Goal: Task Accomplishment & Management: Manage account settings

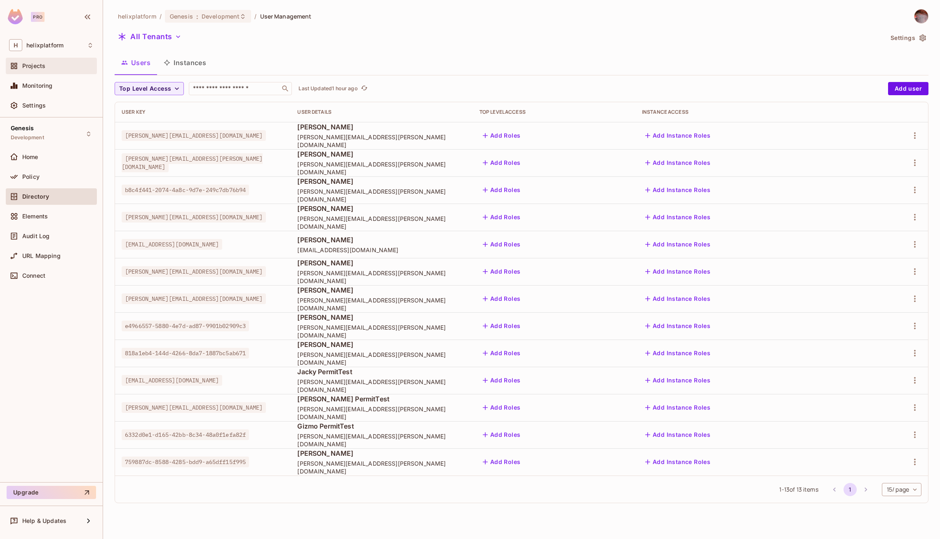
click at [51, 62] on div "Projects" at bounding box center [51, 66] width 84 height 10
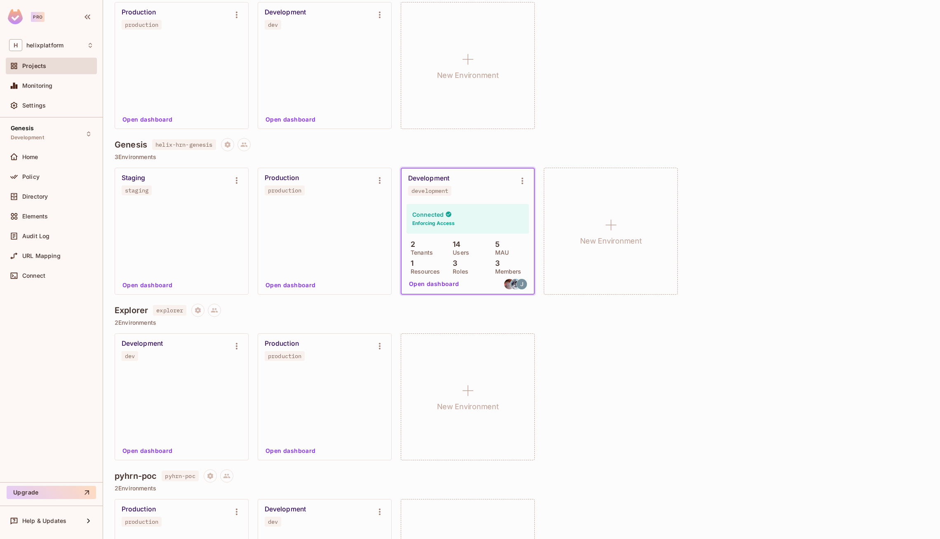
scroll to position [102, 0]
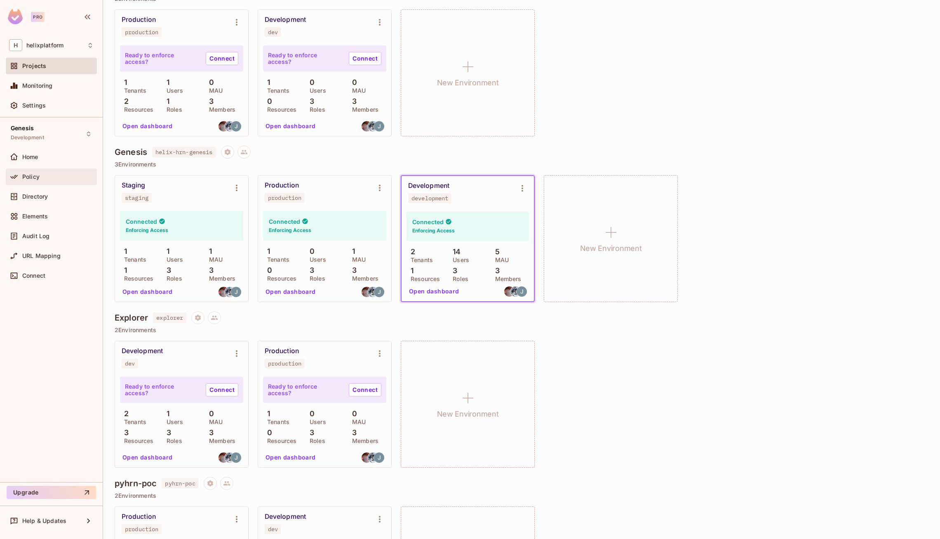
click at [52, 174] on div "Policy" at bounding box center [57, 177] width 71 height 7
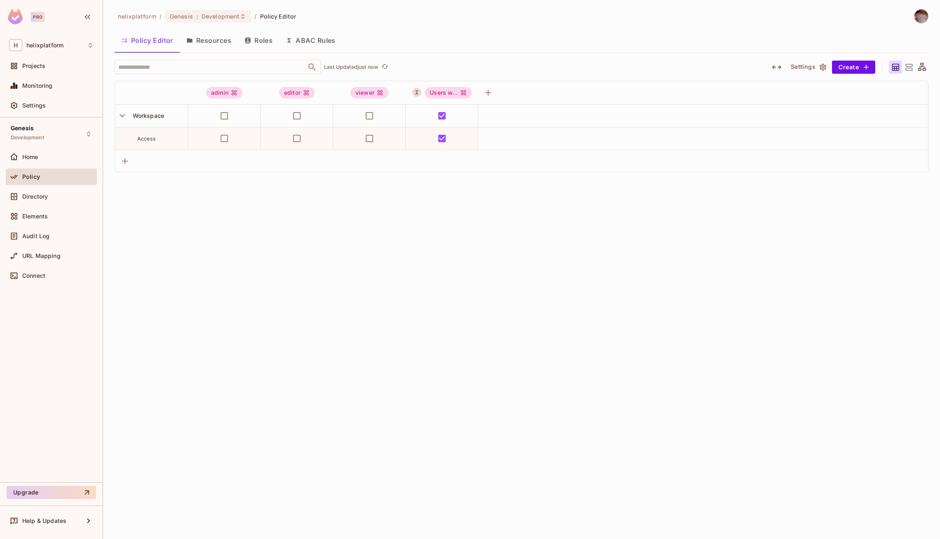
click at [208, 42] on button "Resources" at bounding box center [209, 40] width 58 height 21
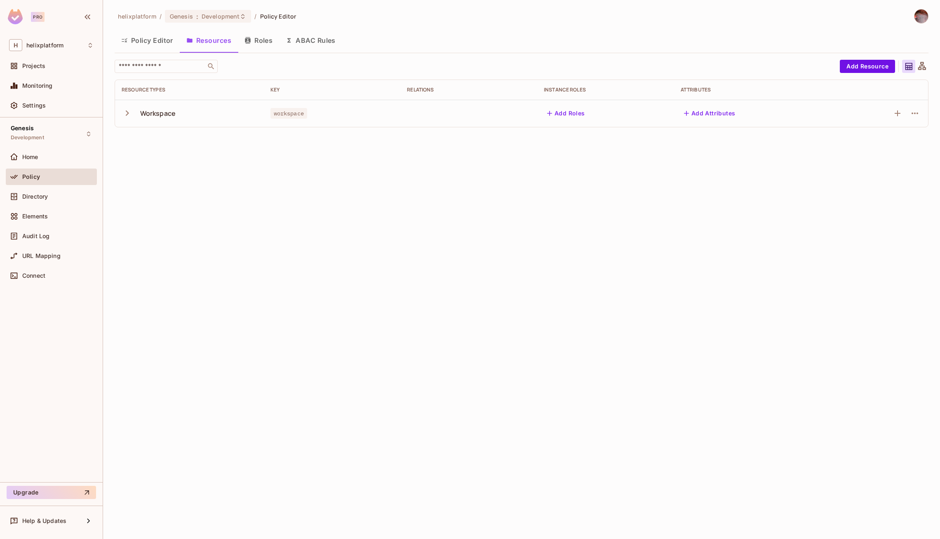
click at [125, 118] on icon "button" at bounding box center [127, 113] width 11 height 11
click at [125, 117] on icon "button" at bounding box center [127, 113] width 11 height 11
click at [253, 42] on button "Roles" at bounding box center [258, 40] width 41 height 21
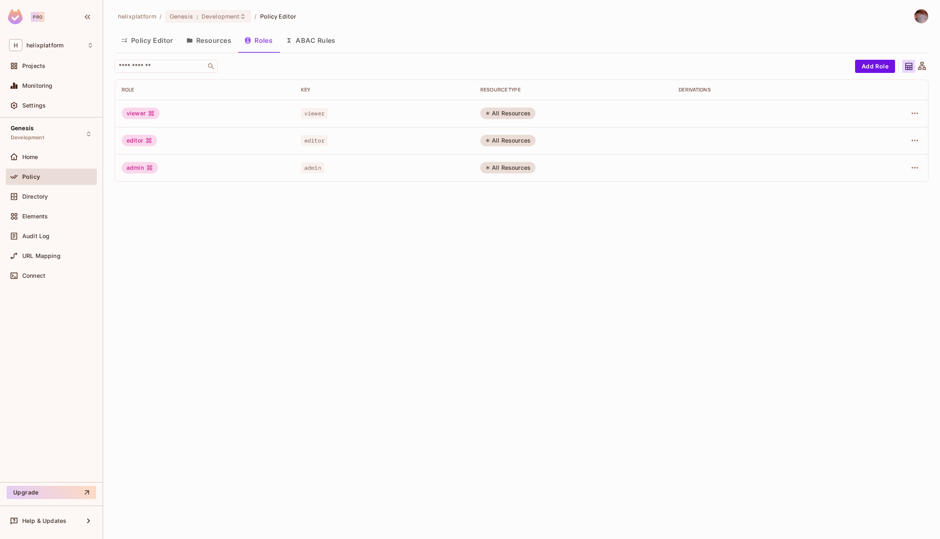
click at [305, 42] on button "ABAC Rules" at bounding box center [310, 40] width 63 height 21
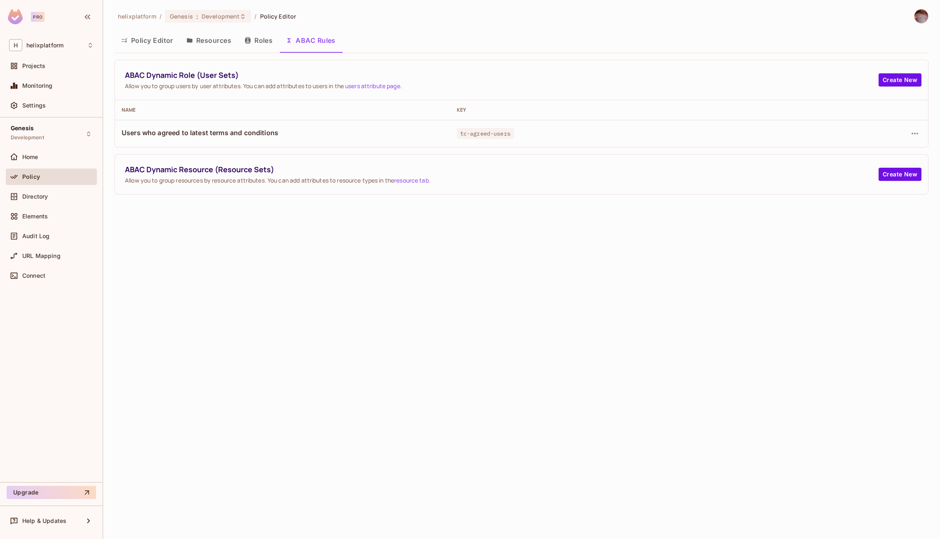
click at [213, 45] on button "Resources" at bounding box center [209, 40] width 58 height 21
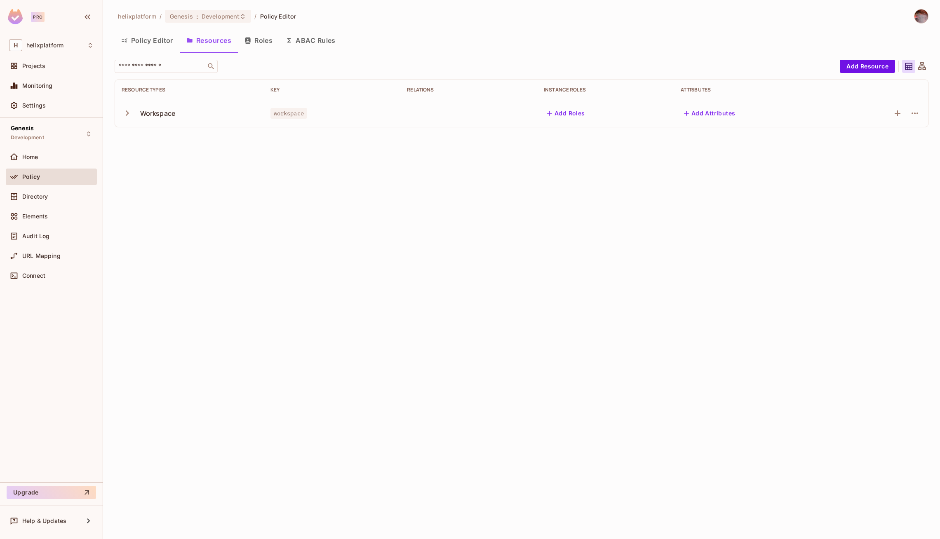
click at [319, 42] on button "ABAC Rules" at bounding box center [310, 40] width 63 height 21
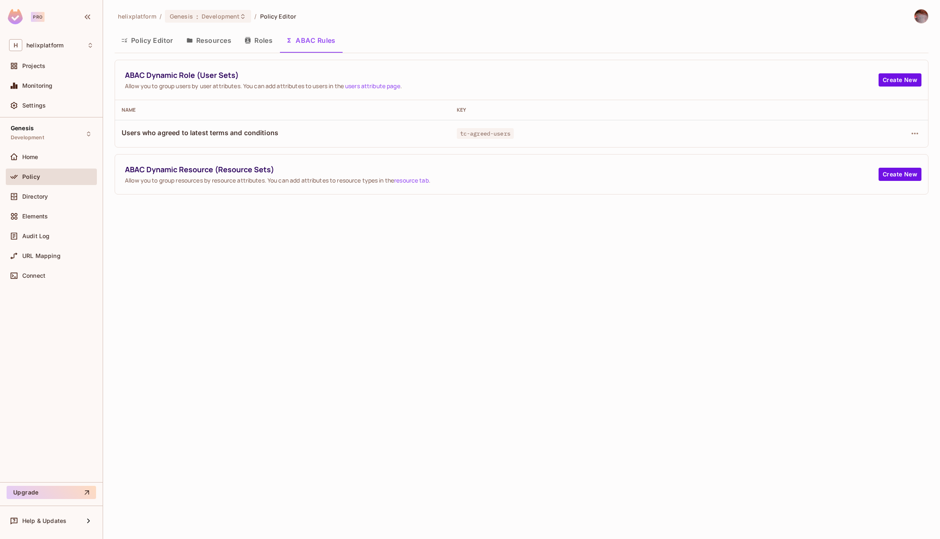
click at [902, 135] on div at bounding box center [856, 133] width 130 height 13
click at [913, 135] on icon "button" at bounding box center [915, 134] width 10 height 10
click at [870, 154] on div "Edit Dynamic Role (User Set)" at bounding box center [858, 152] width 81 height 8
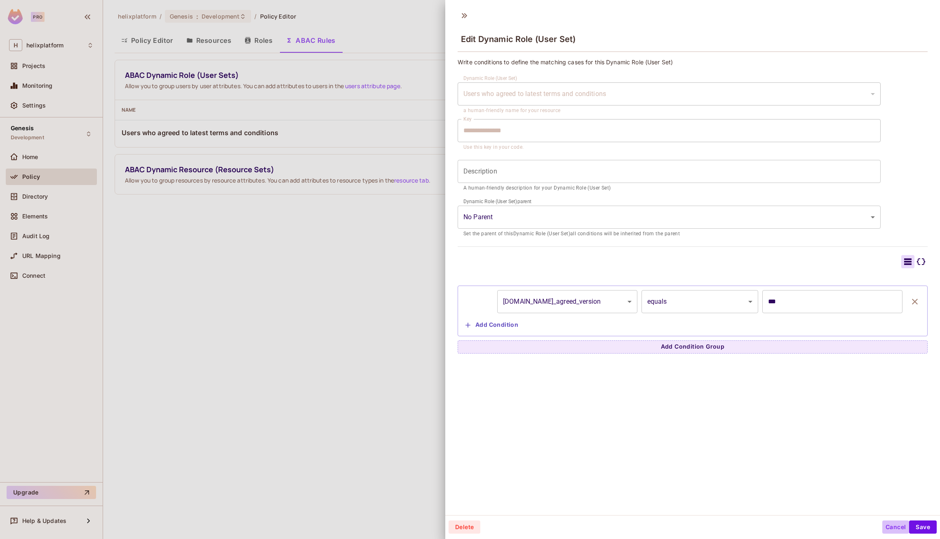
click at [897, 526] on button "Cancel" at bounding box center [895, 527] width 27 height 13
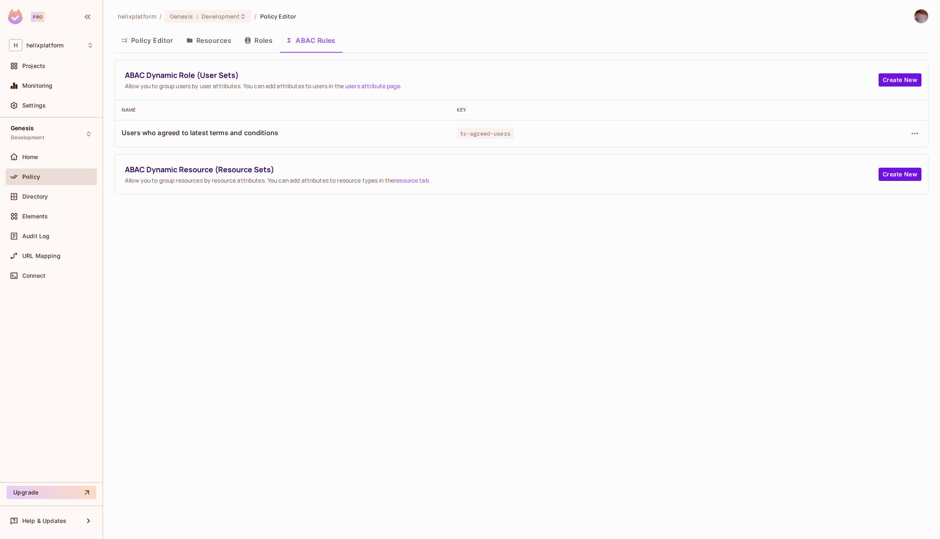
click at [253, 44] on button "Roles" at bounding box center [258, 40] width 41 height 21
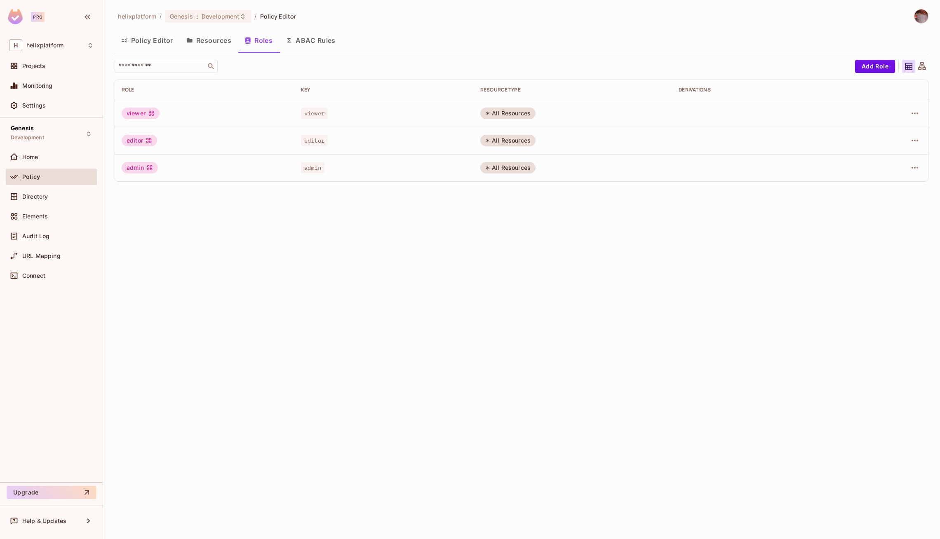
click at [220, 40] on button "Resources" at bounding box center [209, 40] width 58 height 21
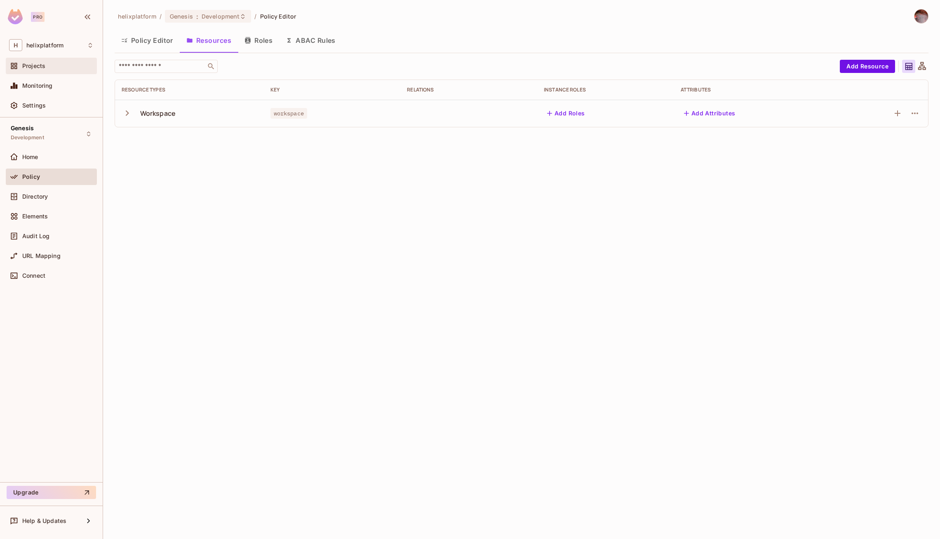
click at [34, 68] on span "Projects" at bounding box center [33, 66] width 23 height 7
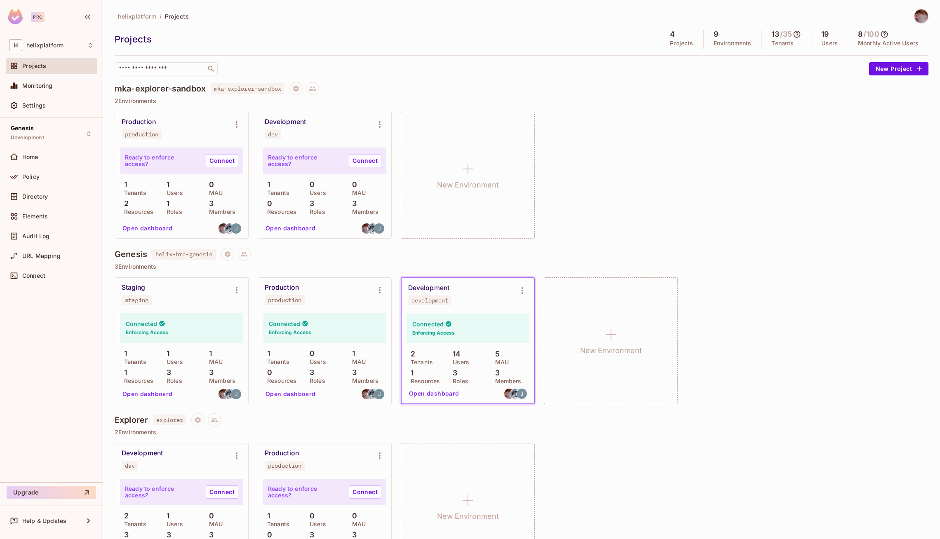
click at [759, 230] on div "Production production Ready to enforce access? Connect 1 Tenants 1 Users 0 MAU …" at bounding box center [522, 175] width 814 height 127
click at [45, 172] on div "Policy" at bounding box center [51, 177] width 84 height 10
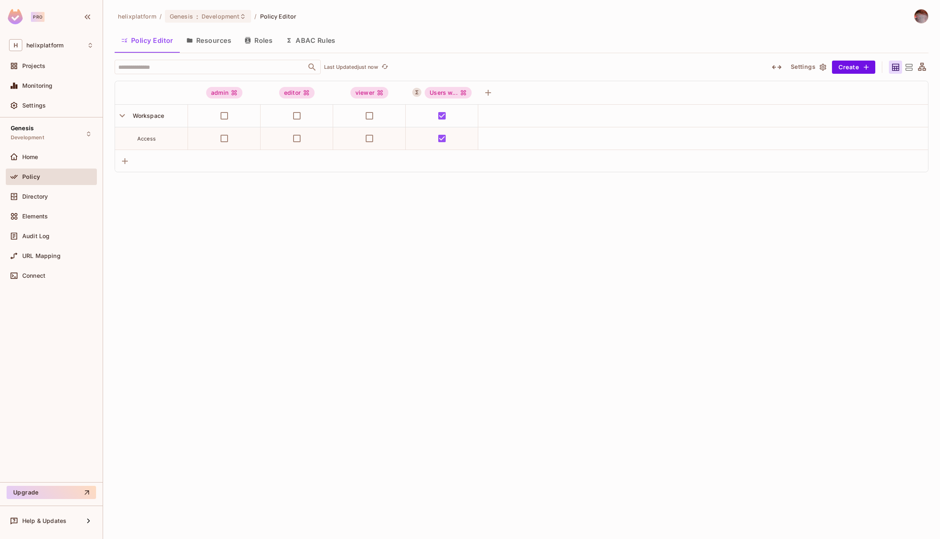
click at [199, 45] on button "Resources" at bounding box center [209, 40] width 58 height 21
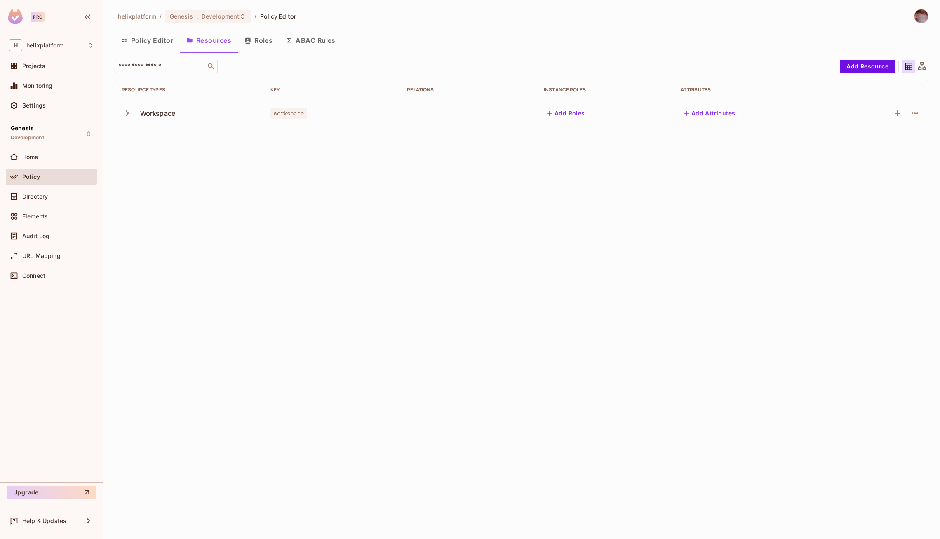
click at [308, 42] on button "ABAC Rules" at bounding box center [310, 40] width 63 height 21
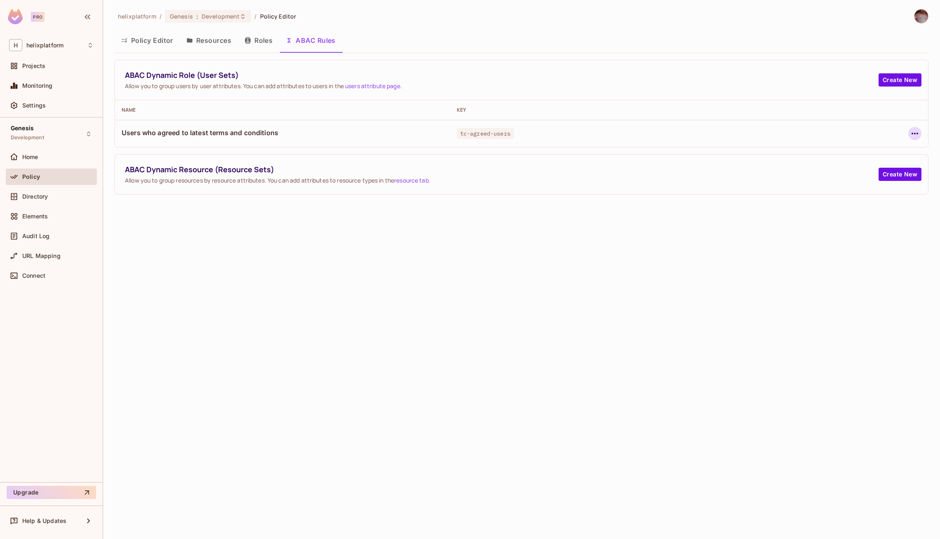
click at [914, 129] on icon "button" at bounding box center [915, 134] width 10 height 10
click at [863, 153] on div "Edit Dynamic Role (User Set)" at bounding box center [858, 152] width 81 height 8
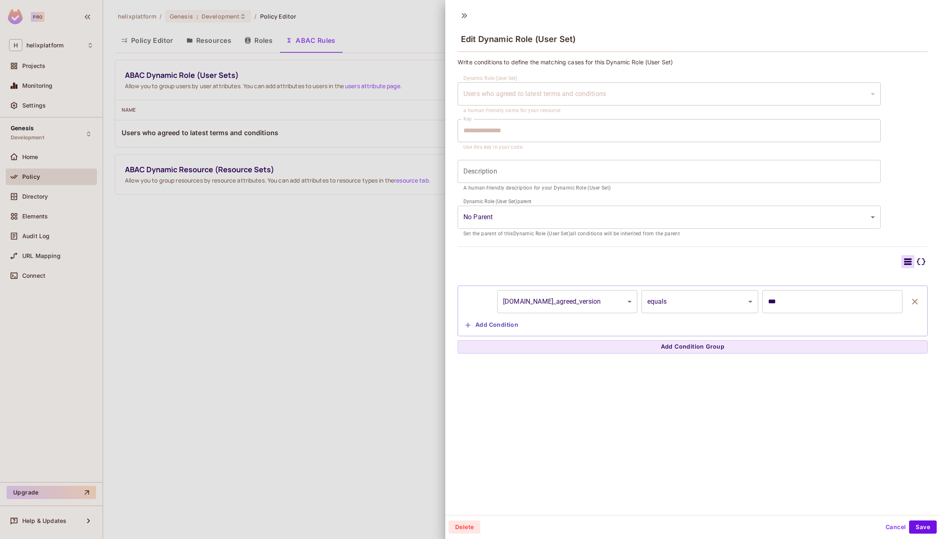
click at [892, 523] on button "Cancel" at bounding box center [895, 527] width 27 height 13
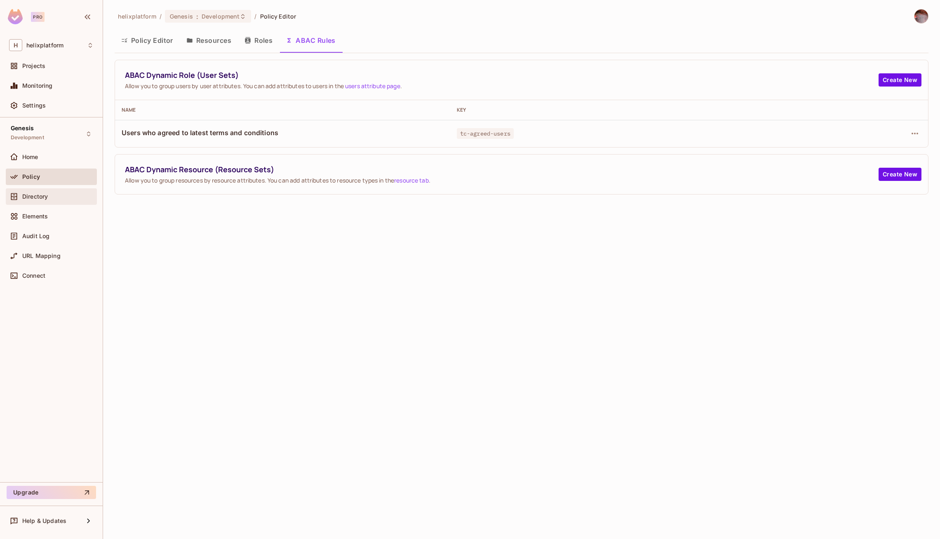
click at [40, 197] on span "Directory" at bounding box center [35, 196] width 26 height 7
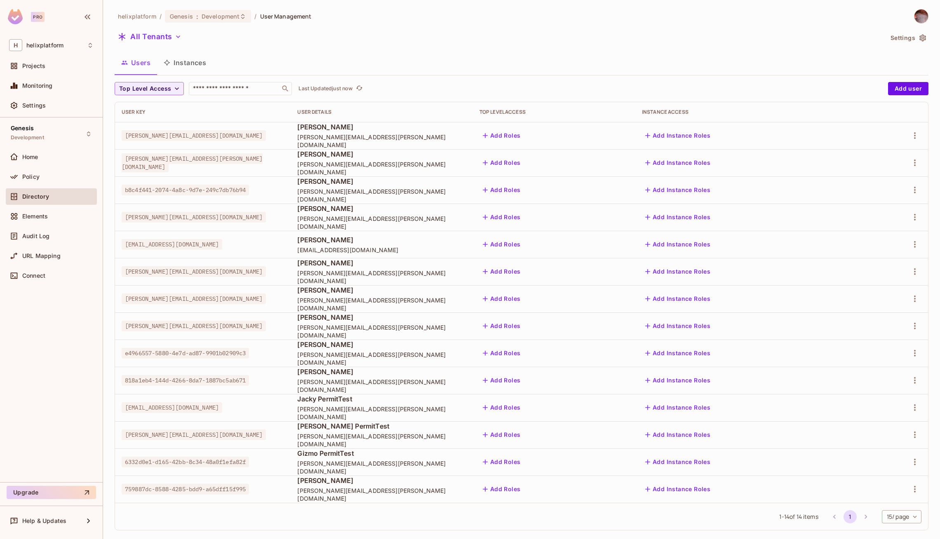
click at [925, 137] on td at bounding box center [892, 135] width 69 height 27
click at [918, 136] on icon "button" at bounding box center [915, 136] width 10 height 10
click at [882, 192] on div "Edit Attributes" at bounding box center [881, 191] width 41 height 8
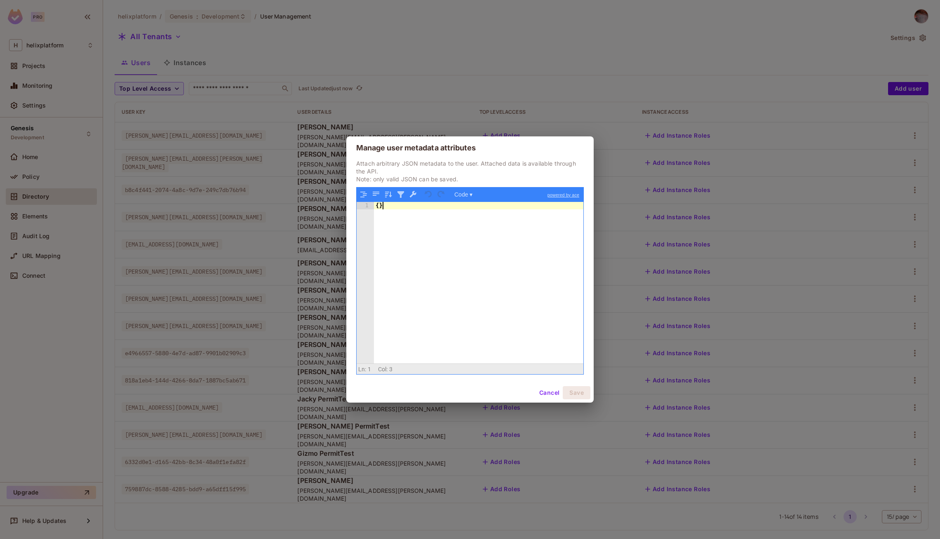
click at [412, 234] on div "{ }" at bounding box center [479, 290] width 210 height 177
click at [545, 387] on button "Cancel" at bounding box center [549, 392] width 27 height 13
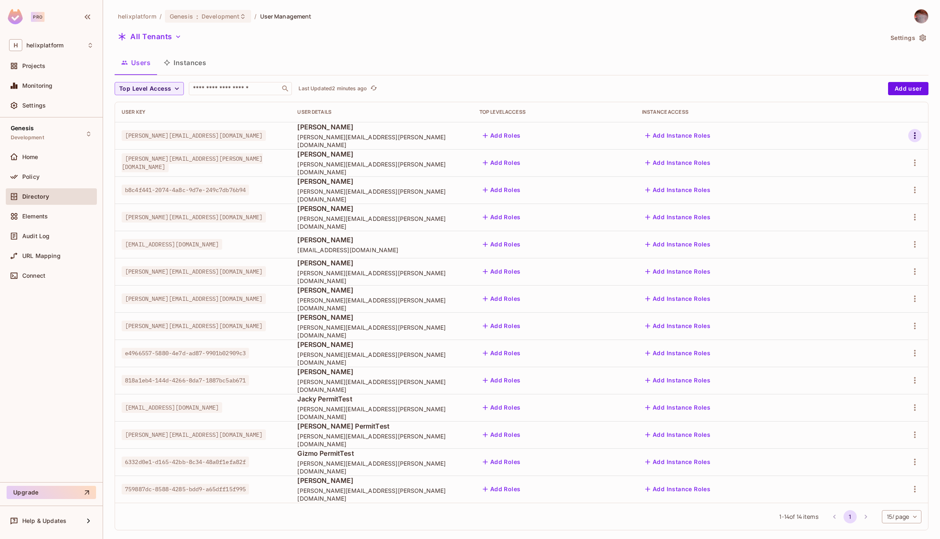
click at [917, 136] on icon "button" at bounding box center [915, 136] width 10 height 10
click at [873, 184] on span "Edit Attributes" at bounding box center [882, 190] width 46 height 13
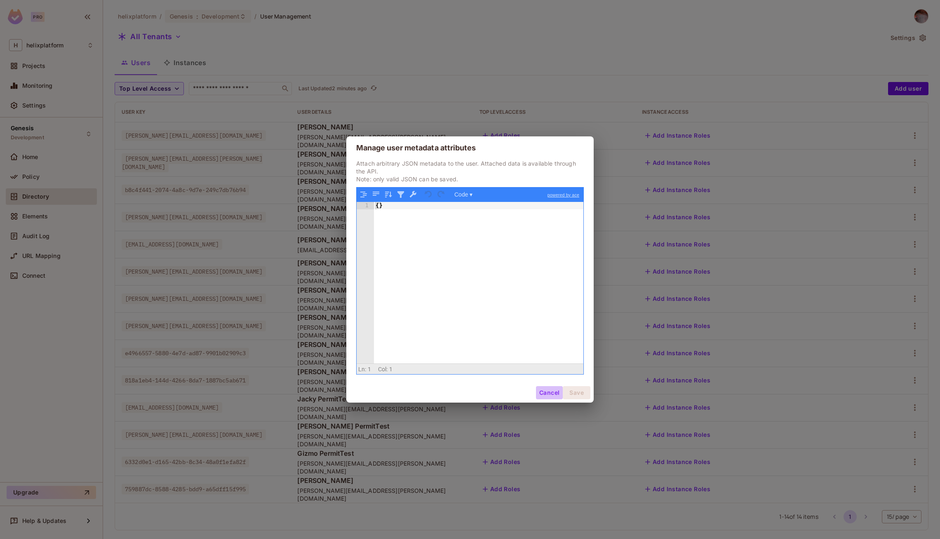
click at [552, 392] on button "Cancel" at bounding box center [549, 392] width 27 height 13
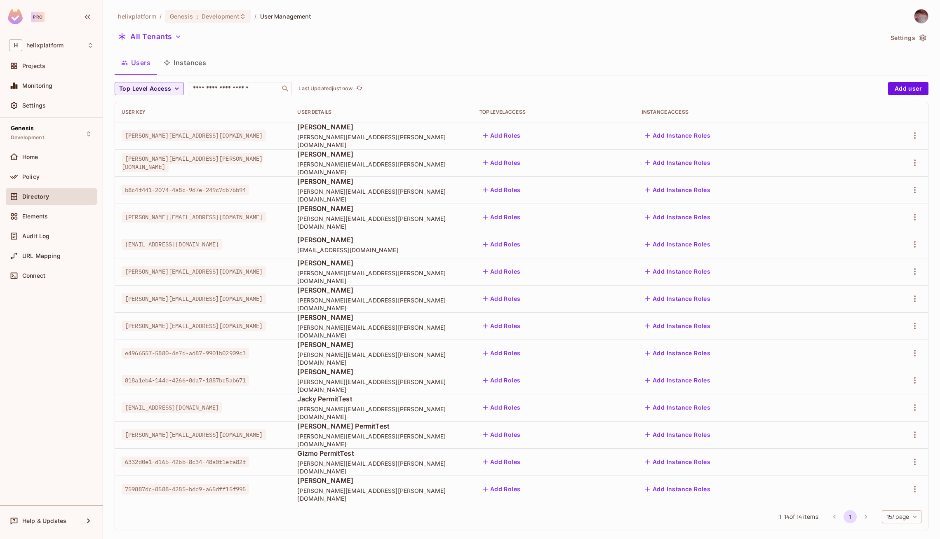
click at [916, 128] on td at bounding box center [892, 135] width 69 height 27
click at [917, 136] on icon "button" at bounding box center [915, 136] width 10 height 10
click at [868, 185] on span "Edit Attributes" at bounding box center [882, 190] width 46 height 13
